Goal: Information Seeking & Learning: Understand process/instructions

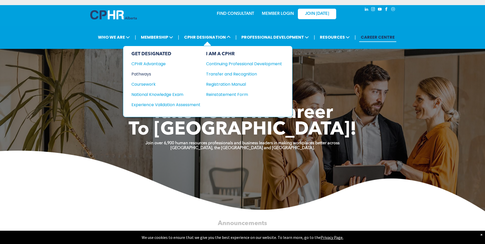
drag, startPoint x: 141, startPoint y: 73, endPoint x: 146, endPoint y: 73, distance: 4.9
click at [141, 73] on div "Pathways" at bounding box center [162, 74] width 62 height 6
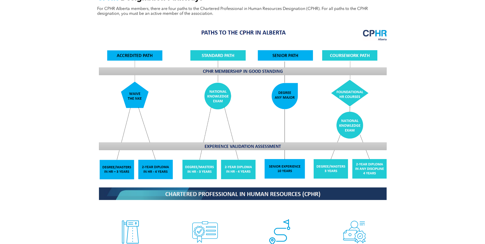
scroll to position [460, 0]
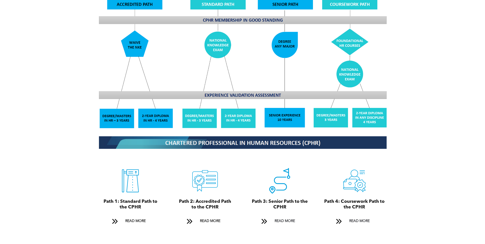
click at [211, 172] on icon "A black and white drawing of a certificate with a check mark on it." at bounding box center [205, 181] width 26 height 26
click at [201, 216] on span "READ MORE" at bounding box center [210, 220] width 24 height 9
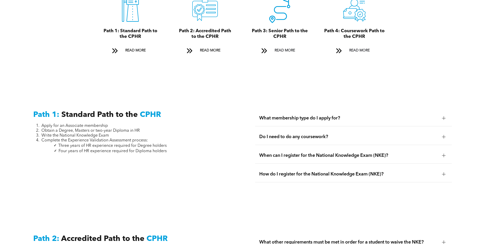
scroll to position [784, 0]
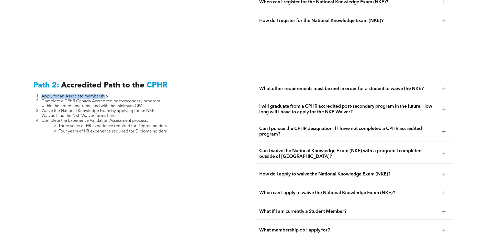
drag, startPoint x: 43, startPoint y: 90, endPoint x: 106, endPoint y: 91, distance: 63.6
click at [106, 94] on span "Apply for an Associate membership" at bounding box center [74, 96] width 66 height 4
click at [52, 109] on span "Waive the National Knowledge Exam by applying for an NKE Waiver. Find the NKE W…" at bounding box center [97, 113] width 113 height 9
drag, startPoint x: 41, startPoint y: 95, endPoint x: 150, endPoint y: 99, distance: 109.2
click at [150, 99] on li "Complete a CPHR Canada Accredited post-secondary program within the noted timef…" at bounding box center [103, 104] width 125 height 10
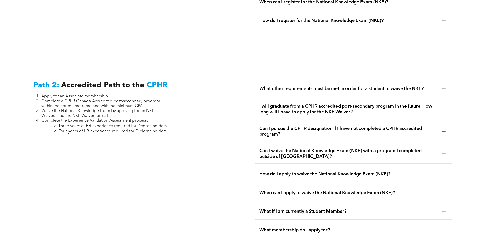
drag, startPoint x: 41, startPoint y: 105, endPoint x: 157, endPoint y: 108, distance: 115.8
click at [157, 109] on li "Waive the National Knowledge Exam by applying for an NKE Waiver. Find the NKE W…" at bounding box center [103, 114] width 125 height 10
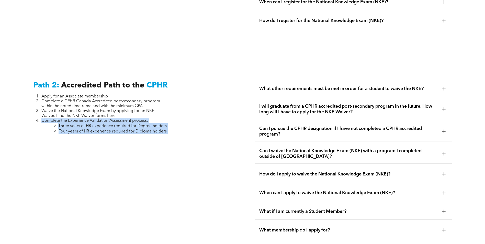
drag, startPoint x: 41, startPoint y: 113, endPoint x: 171, endPoint y: 133, distance: 131.7
drag, startPoint x: 171, startPoint y: 133, endPoint x: 150, endPoint y: 181, distance: 52.5
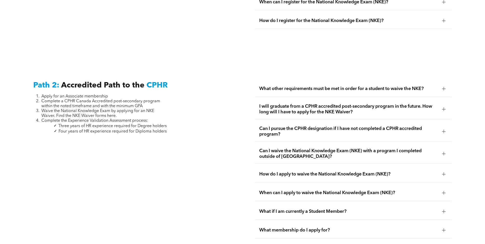
scroll to position [835, 0]
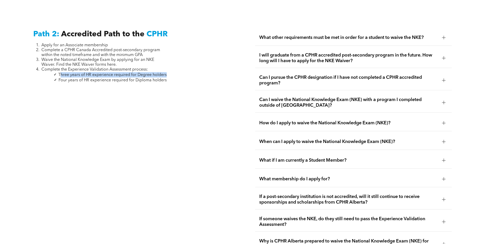
drag, startPoint x: 68, startPoint y: 69, endPoint x: 166, endPoint y: 69, distance: 98.4
click at [166, 73] on span "Three years of HR experience required for Degree holders" at bounding box center [112, 75] width 108 height 4
drag, startPoint x: 166, startPoint y: 69, endPoint x: 74, endPoint y: 87, distance: 93.7
click at [79, 99] on div "Path 2: Accredited Path to the CPHR Apply for an Associate membership Complete …" at bounding box center [131, 233] width 205 height 414
drag, startPoint x: 59, startPoint y: 73, endPoint x: 125, endPoint y: 79, distance: 66.4
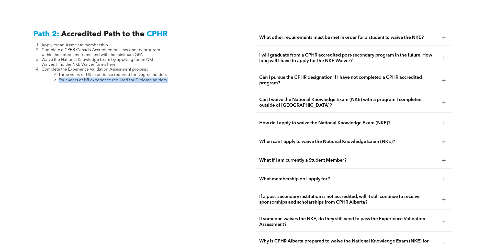
click at [125, 79] on div "Path 2: Accredited Path to the CPHR Apply for an Associate membership Complete …" at bounding box center [131, 233] width 205 height 414
drag, startPoint x: 125, startPoint y: 79, endPoint x: 113, endPoint y: 101, distance: 25.4
click at [113, 101] on div "Path 2: Accredited Path to the CPHR Apply for an Associate membership Complete …" at bounding box center [131, 233] width 205 height 414
drag, startPoint x: 40, startPoint y: 40, endPoint x: 98, endPoint y: 42, distance: 58.3
click at [99, 43] on ol "Apply for an Associate membership Complete a CPHR Canada Accredited post-second…" at bounding box center [99, 57] width 133 height 29
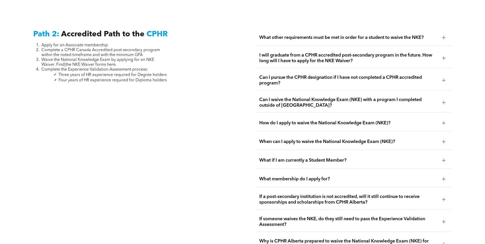
drag, startPoint x: 98, startPoint y: 42, endPoint x: 66, endPoint y: 60, distance: 36.7
click at [66, 60] on span "Waive the National Knowledge Exam by applying for an NKE Waiver. Find the NKE W…" at bounding box center [97, 62] width 113 height 9
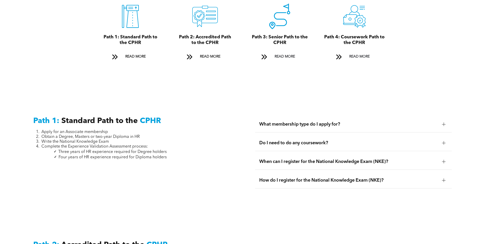
scroll to position [630, 0]
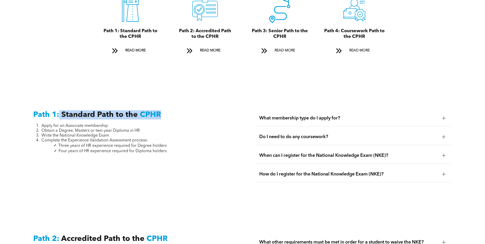
drag, startPoint x: 60, startPoint y: 106, endPoint x: 165, endPoint y: 112, distance: 105.2
click at [165, 112] on h3 "Path 1: Standard Path to the CPHR" at bounding box center [110, 114] width 154 height 9
click at [4, 104] on div "Path 1: Standard Path to the CPHR Apply for an Associate membership Obtain a De…" at bounding box center [242, 149] width 485 height 124
drag, startPoint x: 62, startPoint y: 106, endPoint x: 142, endPoint y: 111, distance: 80.2
click at [142, 111] on h3 "Path 1: Standard Path to the CPHR" at bounding box center [110, 114] width 154 height 9
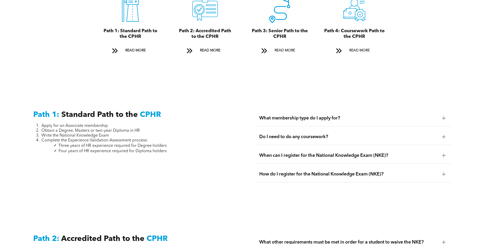
drag, startPoint x: 142, startPoint y: 111, endPoint x: 121, endPoint y: 121, distance: 22.9
click at [156, 123] on li "Apply for an Associate membership" at bounding box center [103, 125] width 125 height 5
drag, startPoint x: 40, startPoint y: 119, endPoint x: 107, endPoint y: 121, distance: 66.7
click at [107, 123] on li "Apply for an Associate membership" at bounding box center [103, 125] width 125 height 5
drag, startPoint x: 107, startPoint y: 121, endPoint x: 54, endPoint y: 129, distance: 53.2
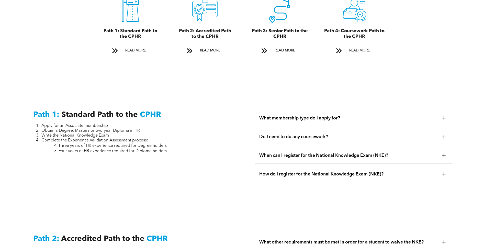
click at [55, 133] on span "Write the National Knowledge Exam" at bounding box center [74, 135] width 67 height 4
drag, startPoint x: 41, startPoint y: 123, endPoint x: 74, endPoint y: 124, distance: 33.0
click at [74, 129] on span "Obtain a Degree, Masters or two-year Diploma in HR" at bounding box center [90, 131] width 98 height 4
drag, startPoint x: 74, startPoint y: 124, endPoint x: 73, endPoint y: 132, distance: 8.3
click at [76, 138] on span "Complete the Experience Validation Assessment process:" at bounding box center [94, 140] width 107 height 4
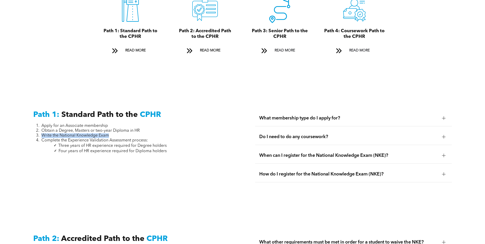
drag, startPoint x: 41, startPoint y: 128, endPoint x: 110, endPoint y: 129, distance: 69.0
click at [110, 133] on li "Write the National Knowledge Exam" at bounding box center [103, 135] width 125 height 5
click at [56, 138] on span "Complete the Experience Validation Assessment process:" at bounding box center [94, 140] width 107 height 4
drag, startPoint x: 42, startPoint y: 128, endPoint x: 111, endPoint y: 131, distance: 68.3
click at [111, 133] on li "Write the National Knowledge Exam" at bounding box center [103, 135] width 125 height 5
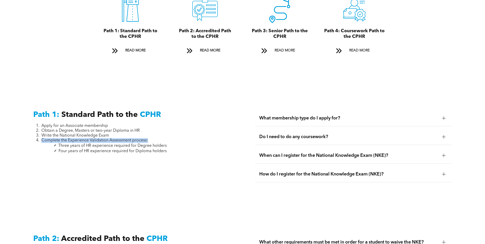
drag, startPoint x: 40, startPoint y: 134, endPoint x: 149, endPoint y: 135, distance: 109.1
click at [149, 138] on li "Complete the Experience Validation Assessment process:" at bounding box center [103, 140] width 125 height 5
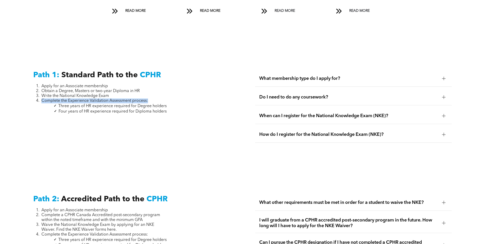
scroll to position [681, 0]
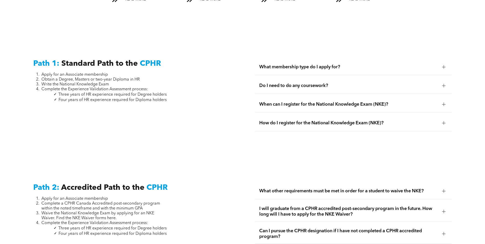
click at [136, 111] on div at bounding box center [131, 113] width 196 height 4
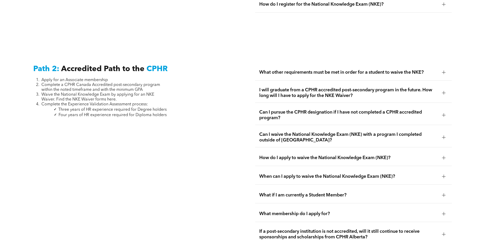
scroll to position [733, 0]
